Goal: Check status

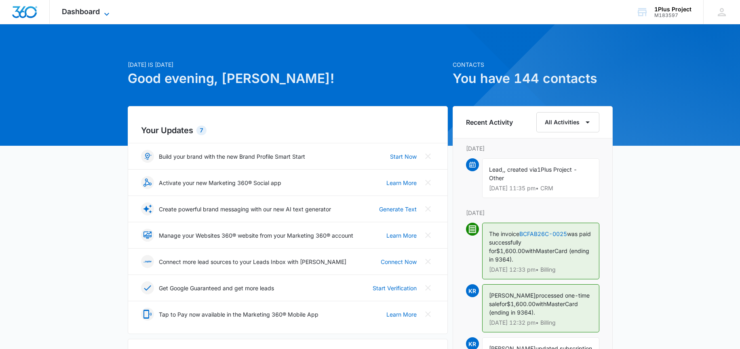
click at [78, 11] on span "Dashboard" at bounding box center [81, 11] width 38 height 8
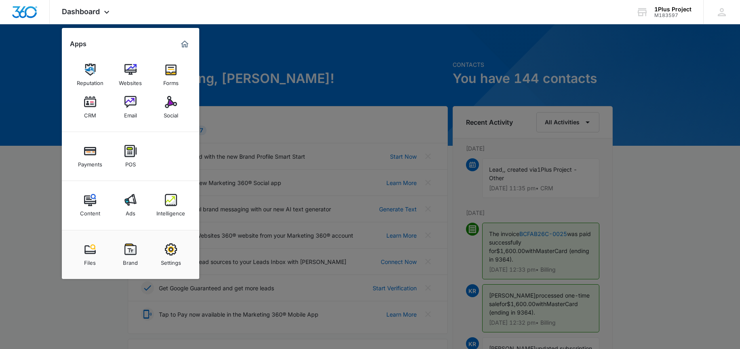
click at [129, 207] on div "Ads" at bounding box center [131, 211] width 10 height 11
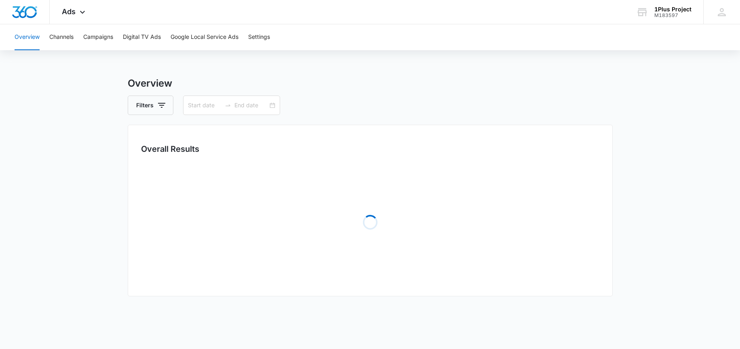
type input "[DATE]"
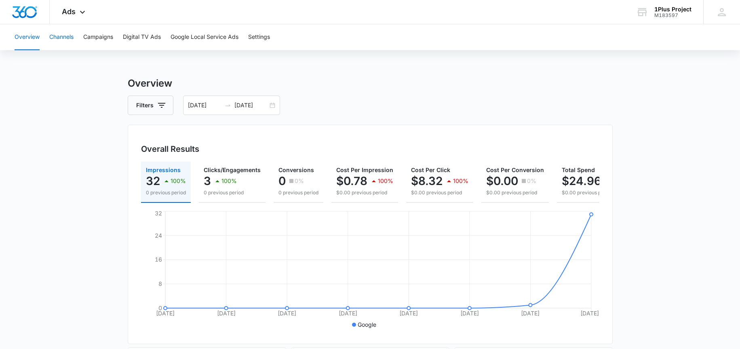
click at [60, 36] on button "Channels" at bounding box center [61, 37] width 24 height 26
click at [91, 37] on button "Campaigns" at bounding box center [98, 37] width 30 height 26
click at [142, 40] on button "Digital TV Ads" at bounding box center [142, 37] width 38 height 26
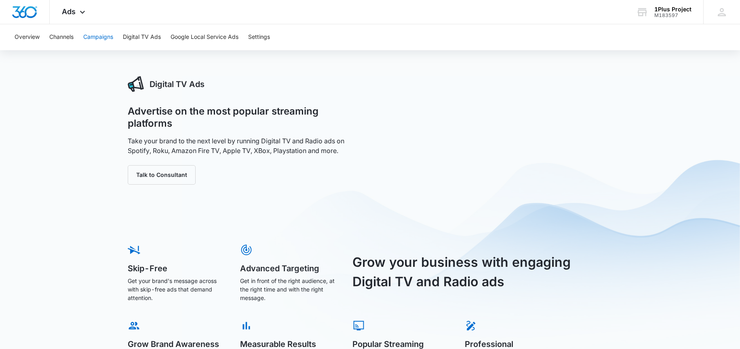
click at [108, 36] on button "Campaigns" at bounding box center [98, 37] width 30 height 26
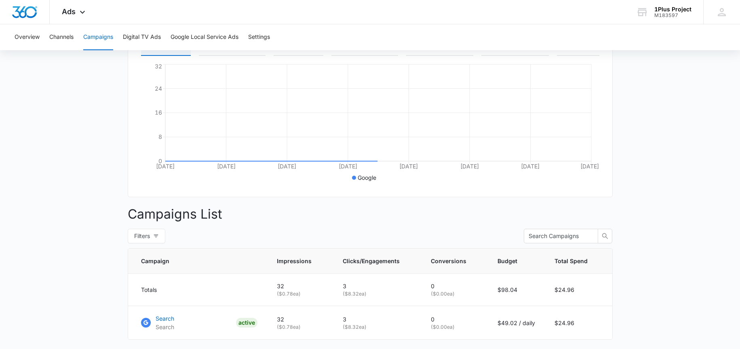
scroll to position [201, 0]
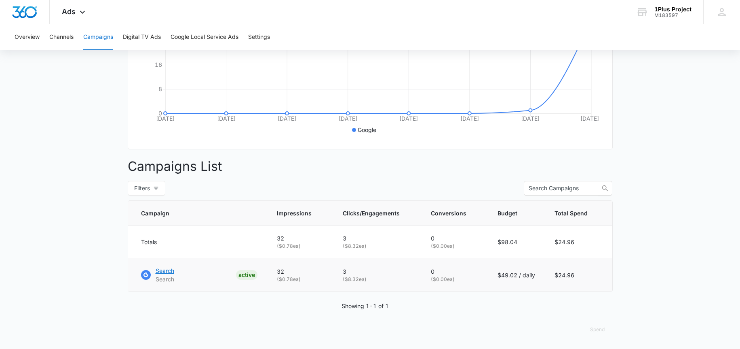
click at [180, 270] on link "Search Search ACTIVE" at bounding box center [199, 274] width 116 height 17
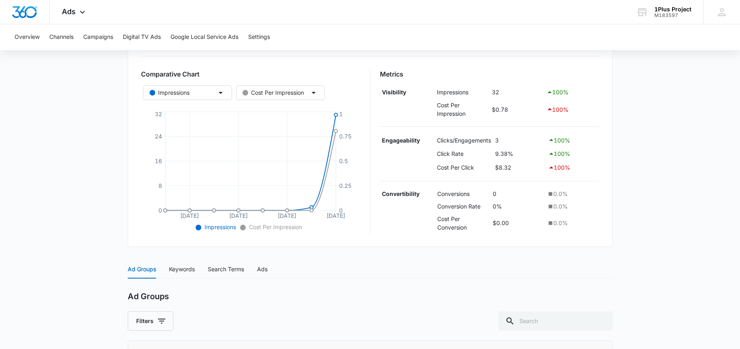
scroll to position [130, 0]
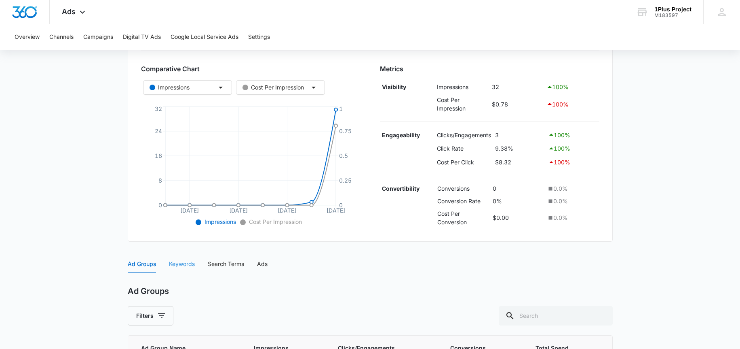
click at [179, 273] on div "Keywords" at bounding box center [182, 263] width 26 height 19
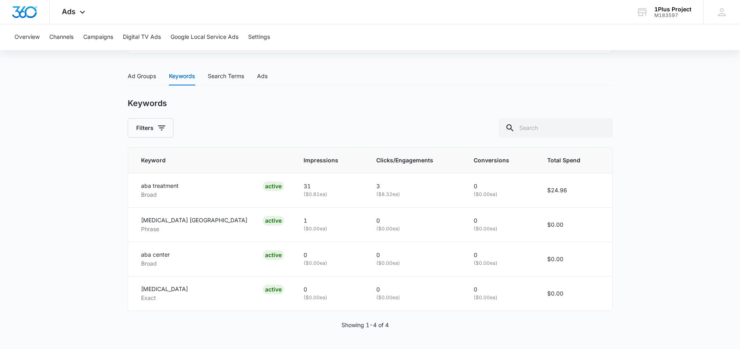
scroll to position [317, 0]
click at [223, 80] on div "Search Terms" at bounding box center [226, 76] width 36 height 9
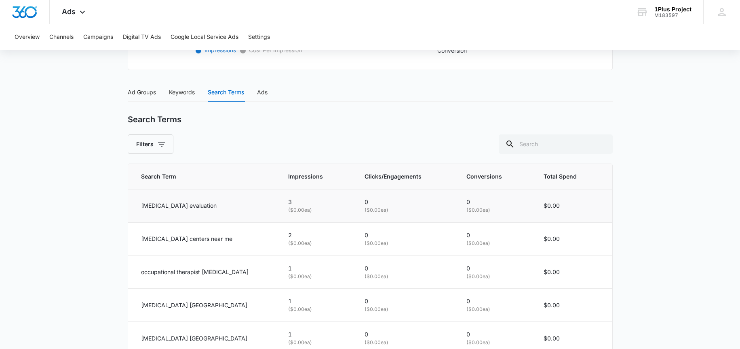
scroll to position [326, 0]
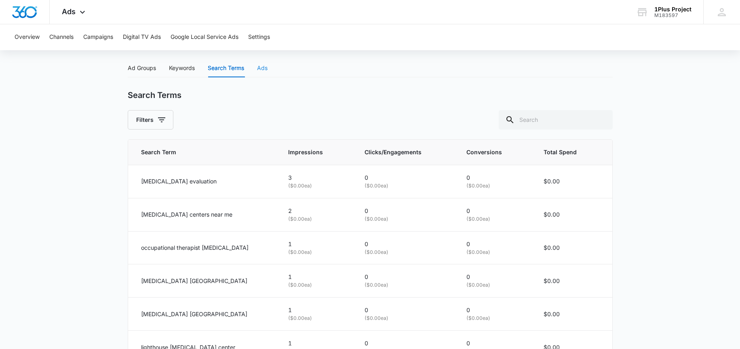
click at [267, 66] on div "Search | Search Active $49.02 daily , $24.96 Spent Overview 09/05/2025 09/12/20…" at bounding box center [370, 140] width 485 height 780
click at [261, 72] on div "Ads" at bounding box center [262, 67] width 11 height 9
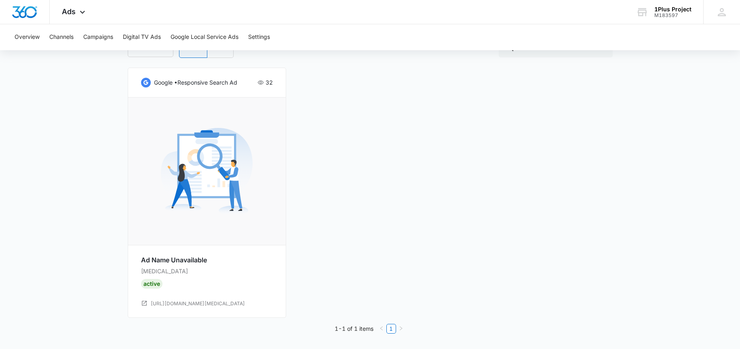
scroll to position [432, 0]
click at [168, 302] on link "https://1plusproject.com/our-autism-therapy-services-minneapolis/aba-therapy-in…" at bounding box center [198, 304] width 94 height 8
